Goal: Information Seeking & Learning: Learn about a topic

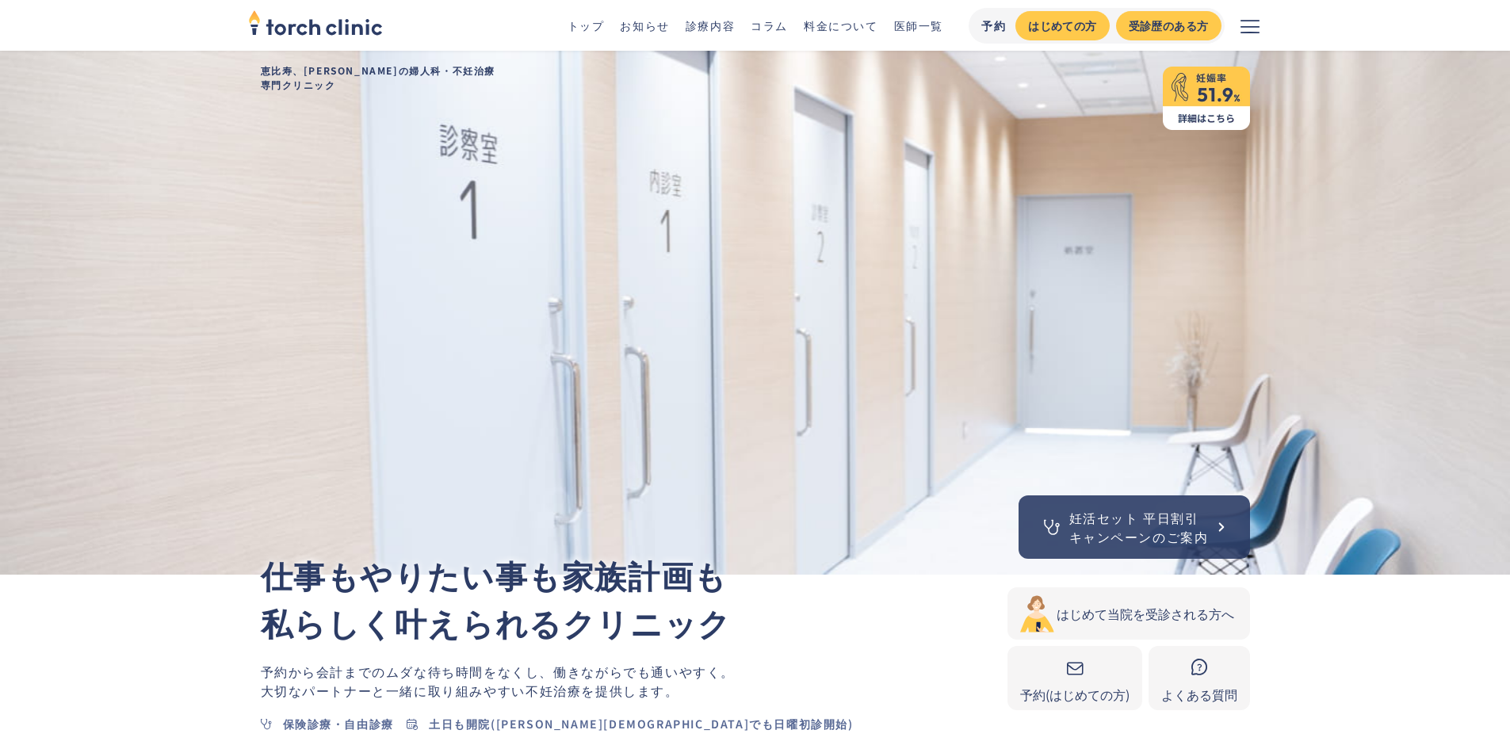
click at [1258, 21] on icon "メニューを開く" at bounding box center [1250, 26] width 19 height 19
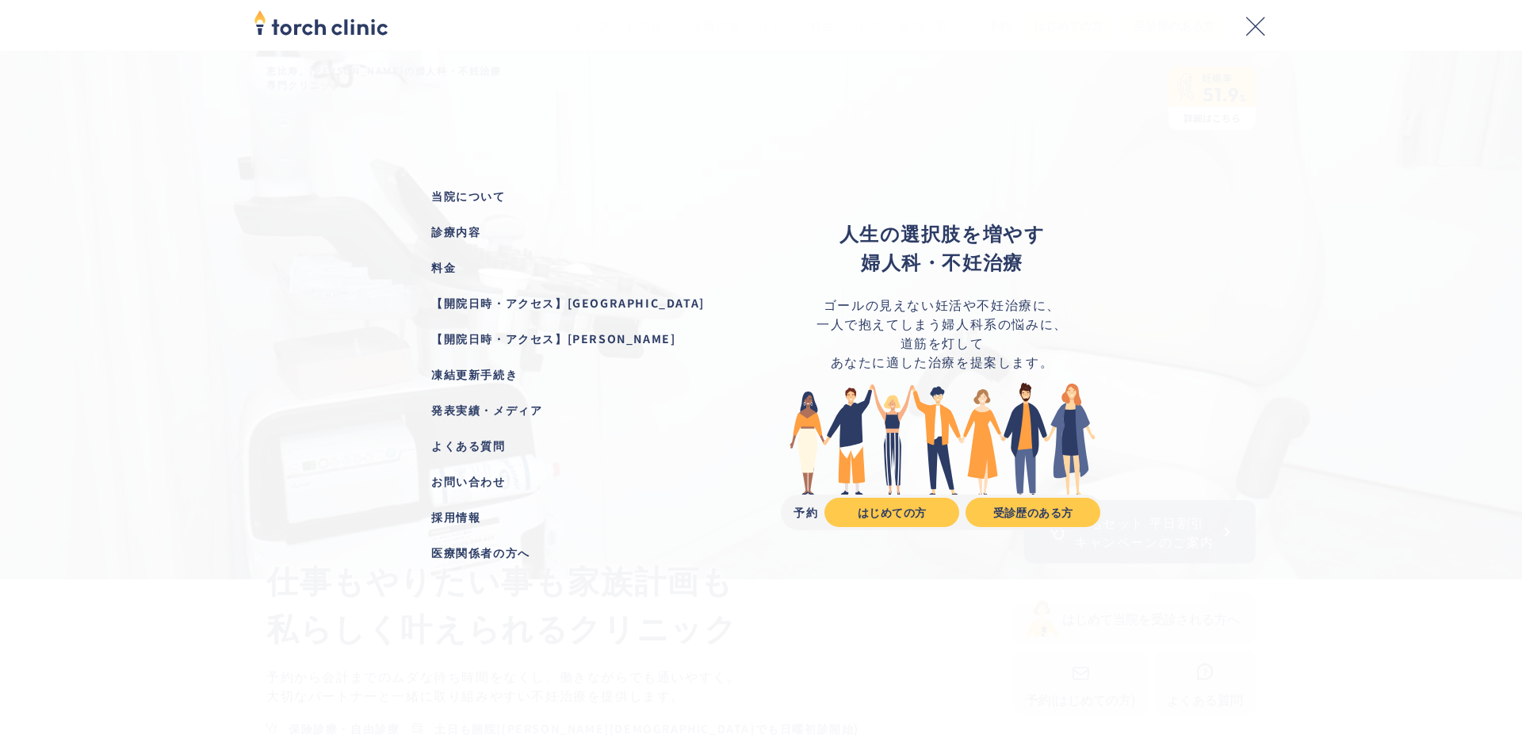
click at [1258, 37] on button "メニューを閉じる" at bounding box center [1256, 25] width 51 height 51
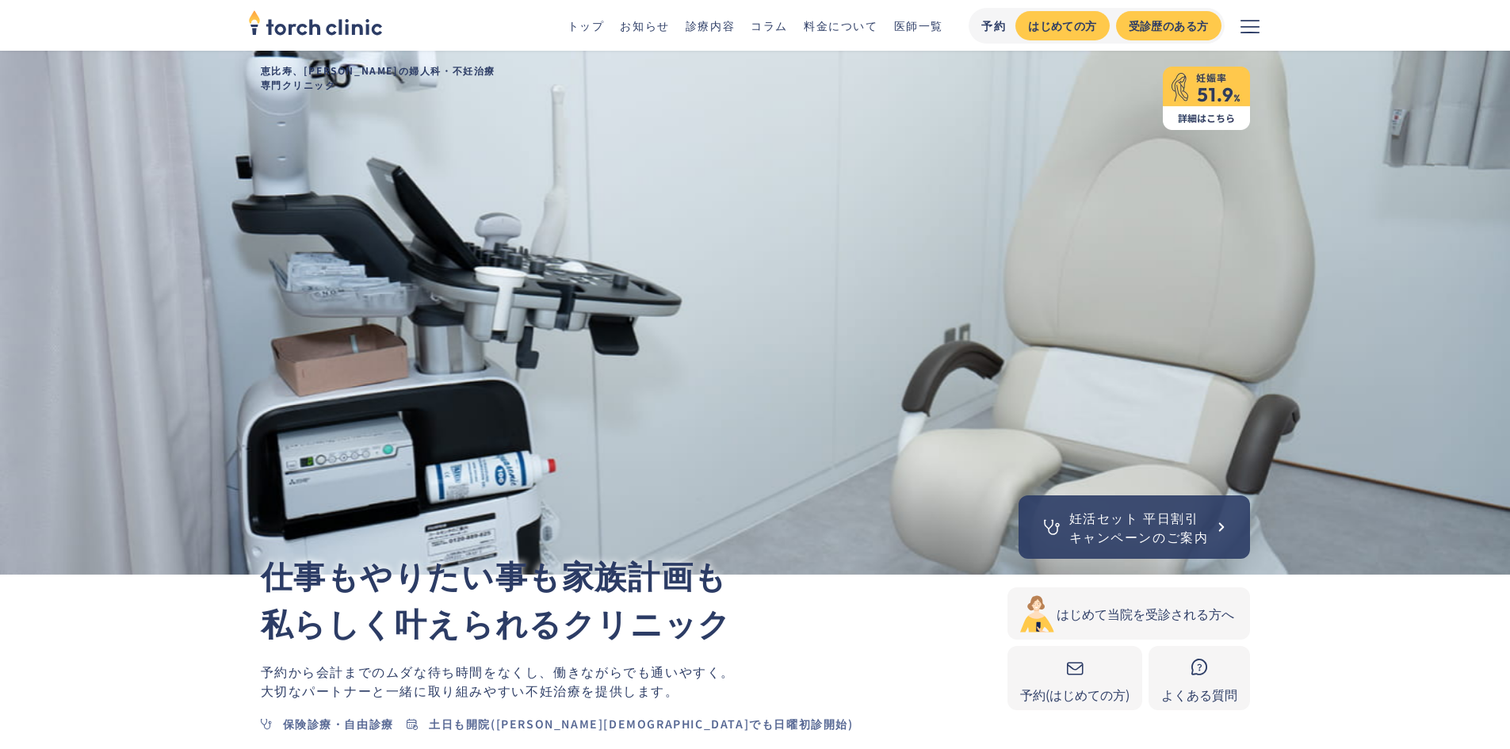
click at [850, 24] on link "料金について" at bounding box center [841, 25] width 75 height 16
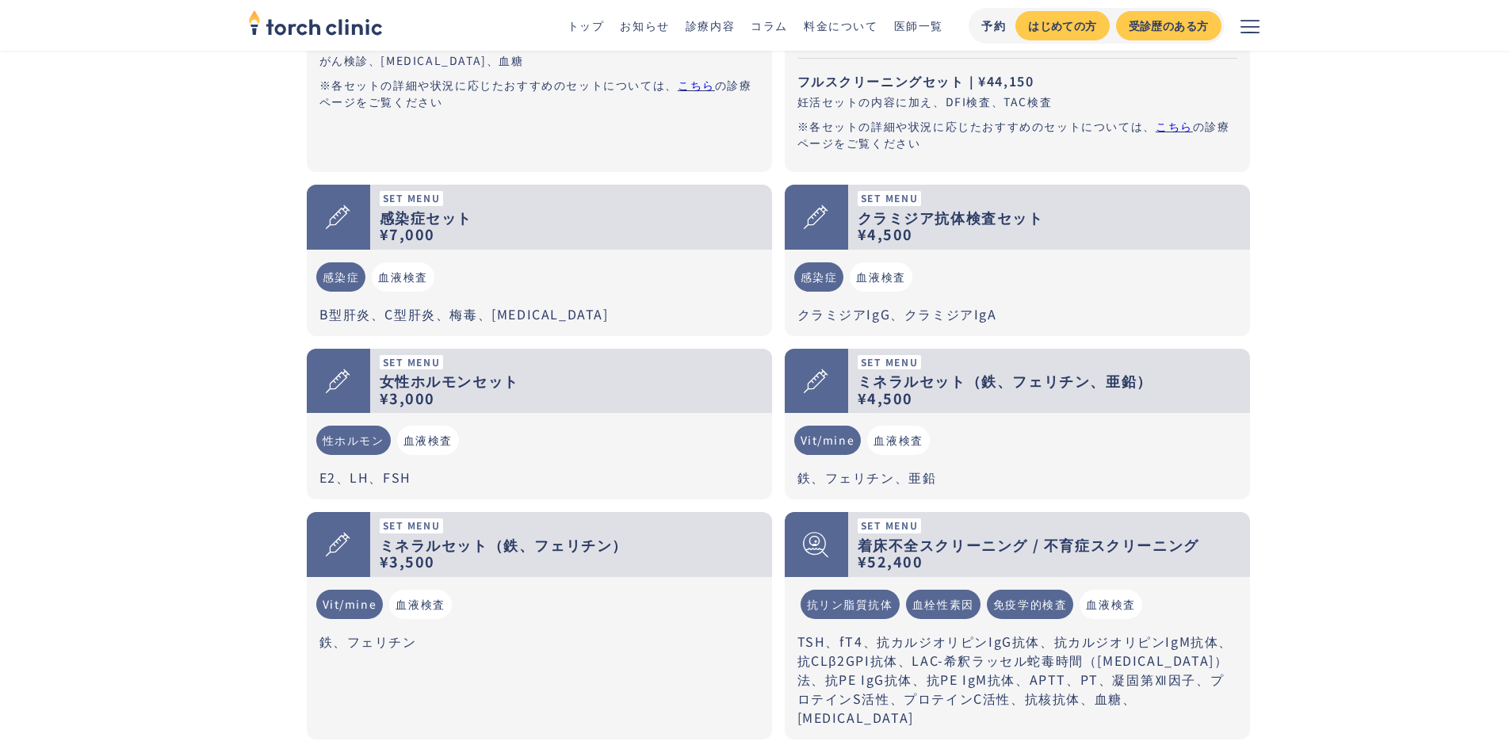
scroll to position [1031, 0]
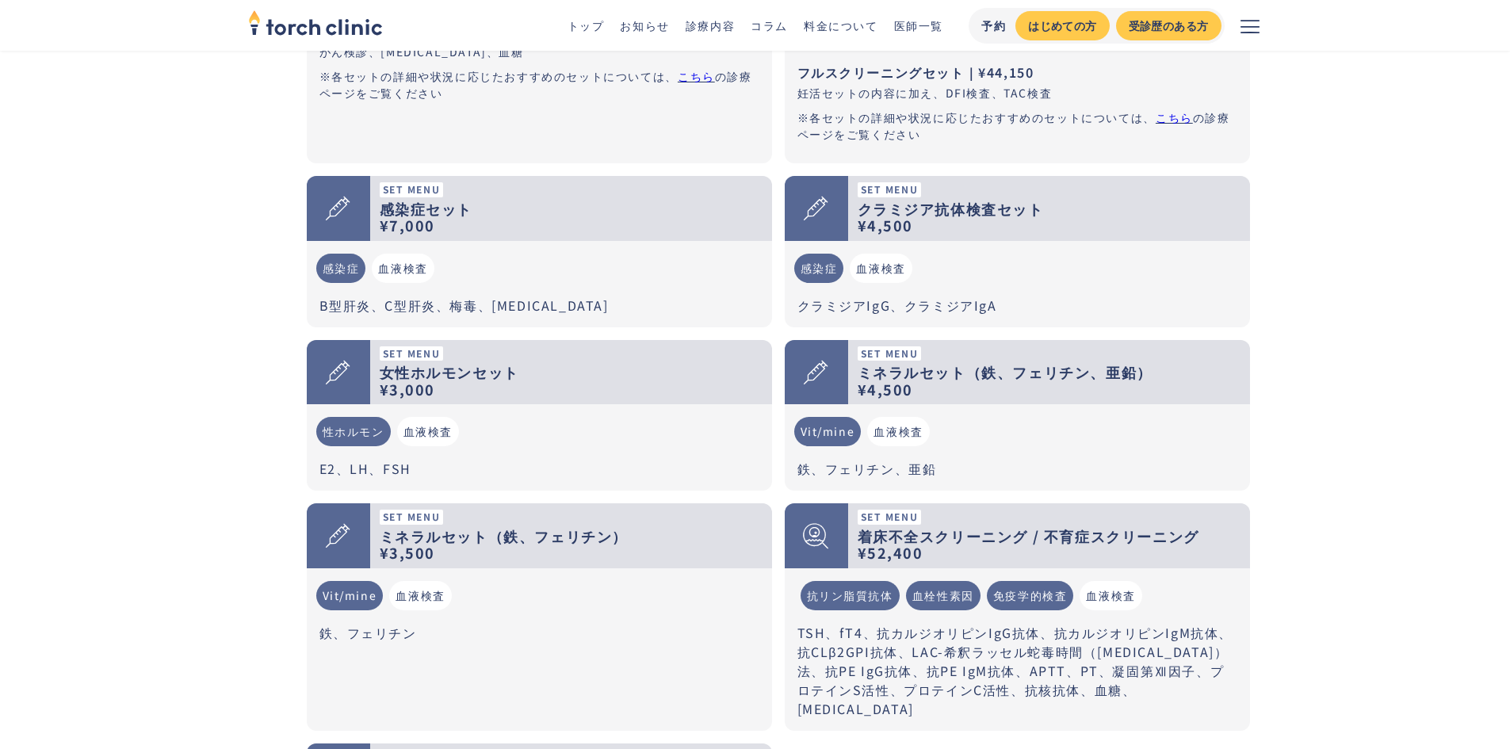
click at [867, 268] on div "血液検査" at bounding box center [881, 268] width 62 height 29
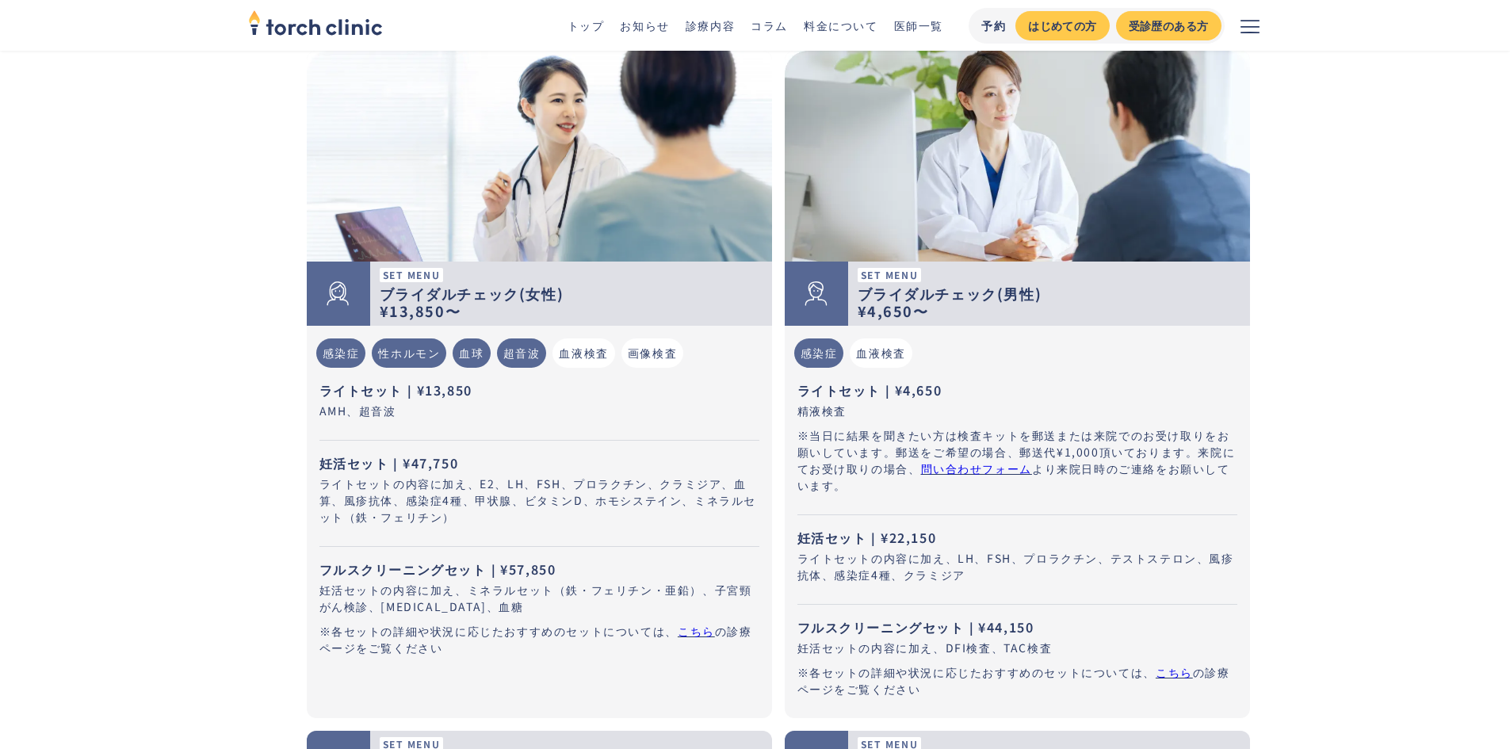
scroll to position [555, 0]
